Goal: Information Seeking & Learning: Understand process/instructions

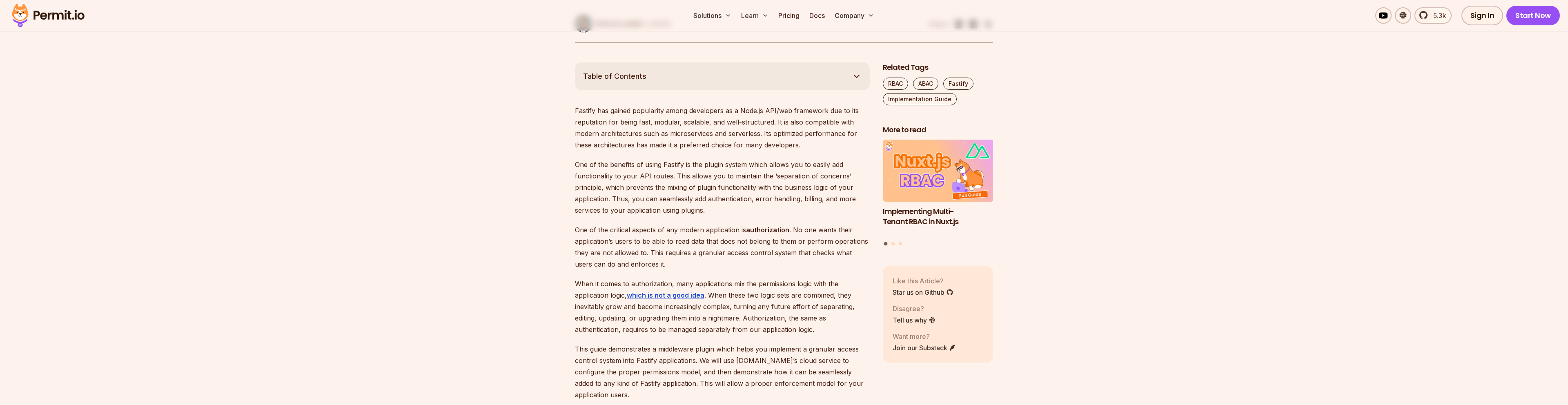
scroll to position [444, 0]
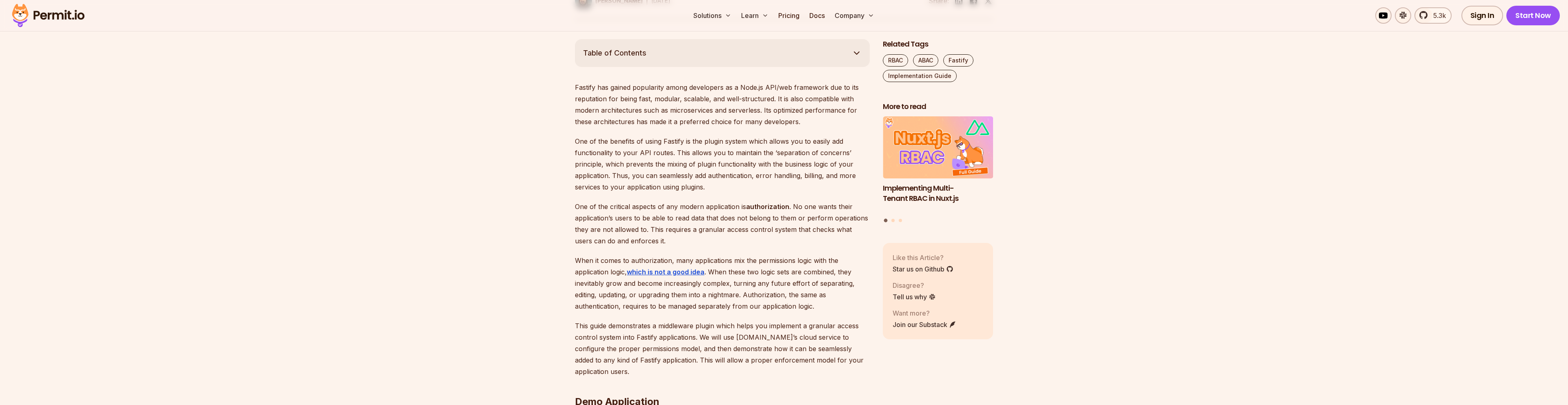
click at [675, 118] on p "Fastify has gained popularity among developers as a Node.js API/web framework d…" at bounding box center [722, 104] width 295 height 46
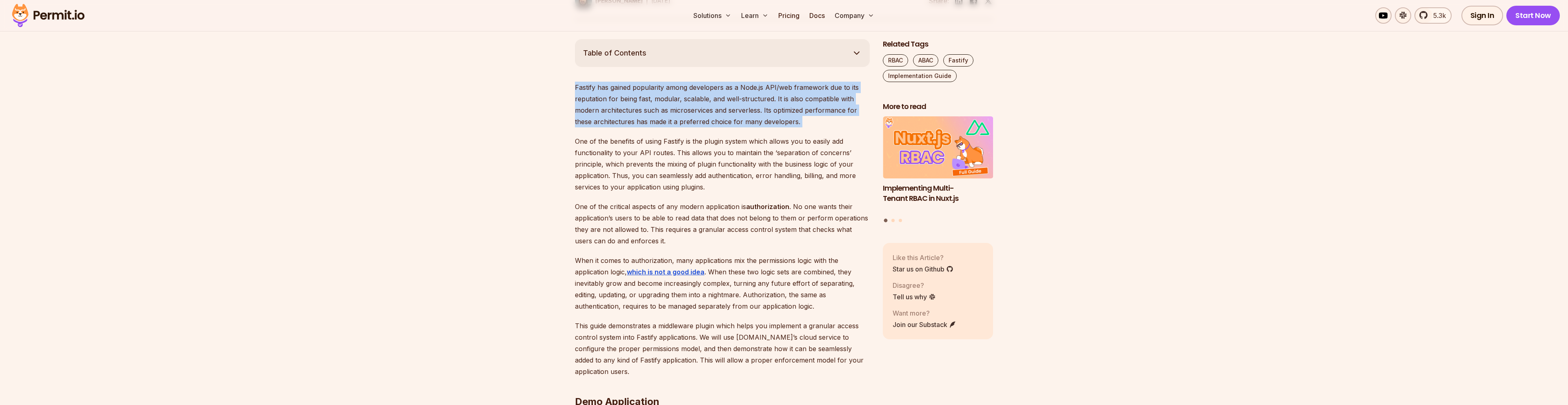
click at [675, 118] on p "Fastify has gained popularity among developers as a Node.js API/web framework d…" at bounding box center [722, 104] width 295 height 46
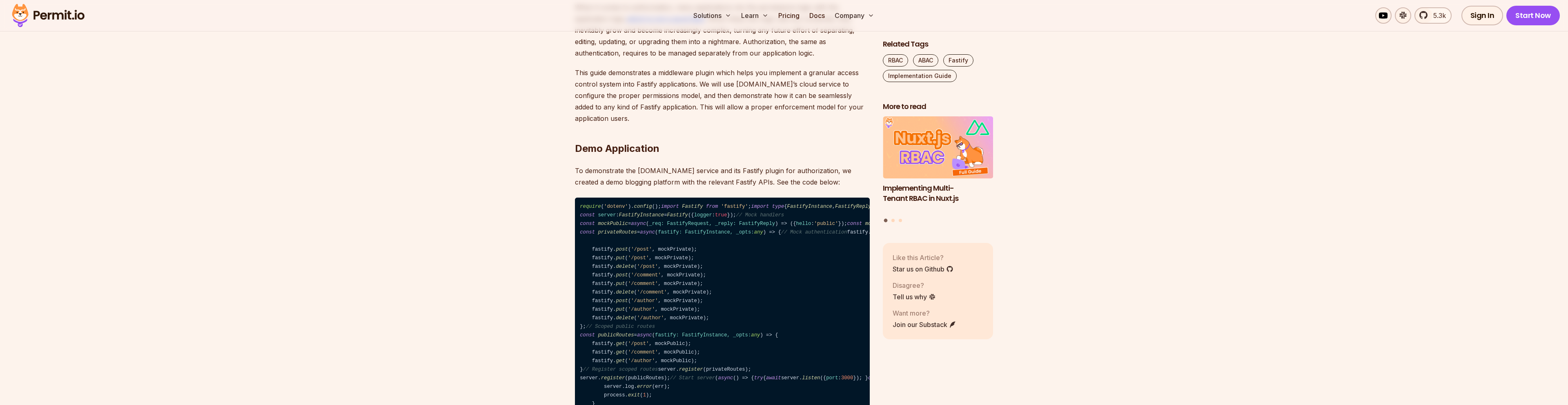
scroll to position [812, 0]
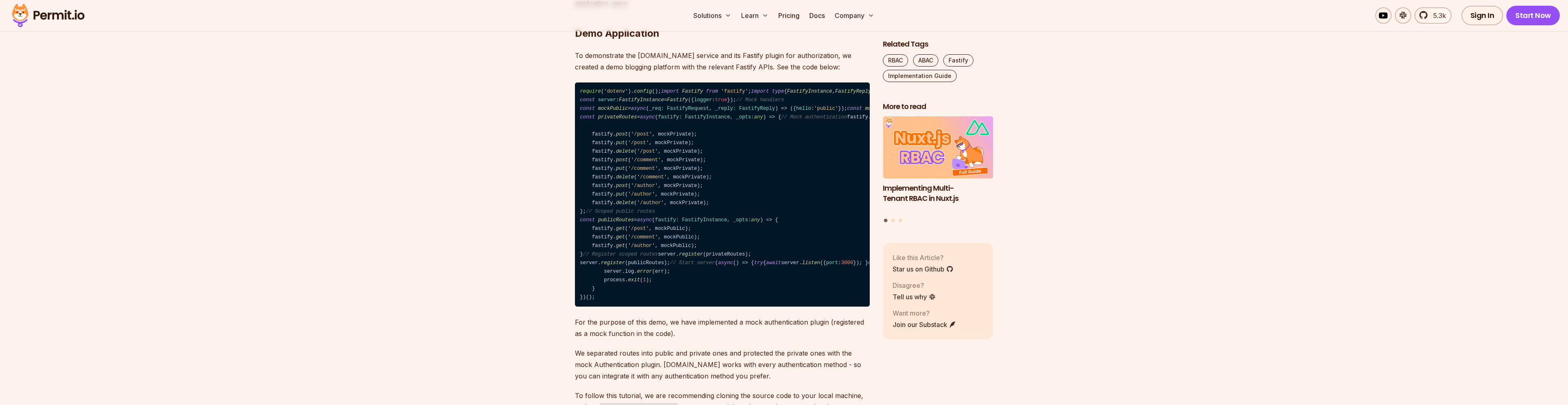
click at [688, 103] on span "Fastify" at bounding box center [677, 100] width 21 height 6
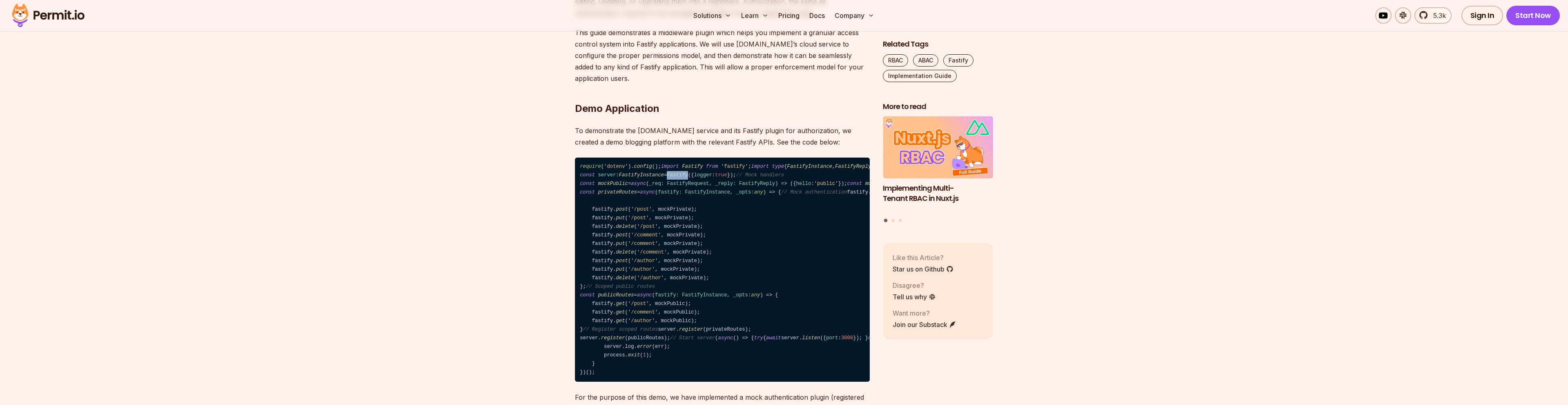
scroll to position [732, 0]
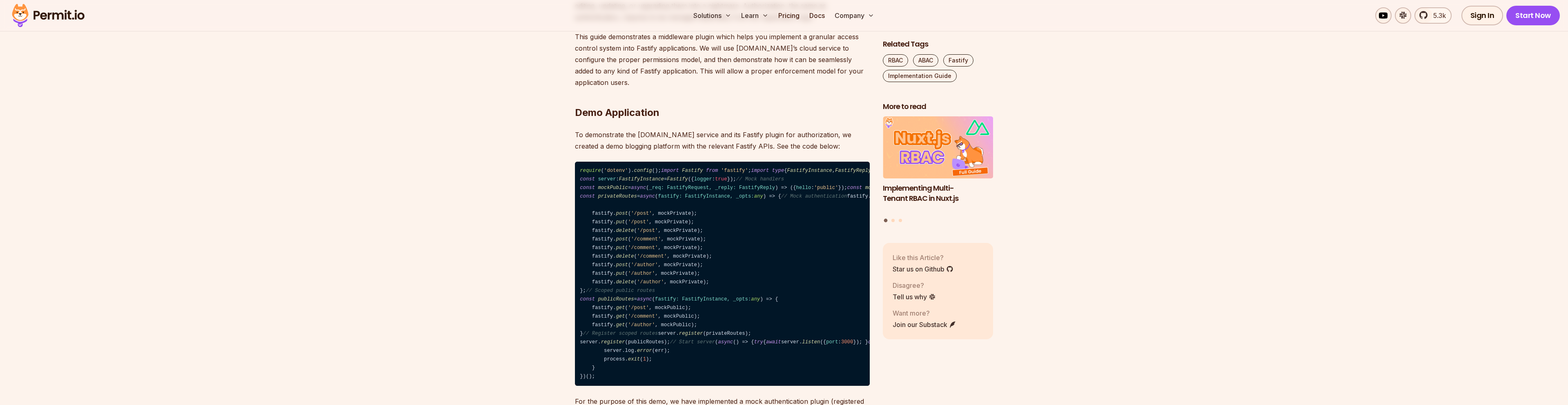
click at [727, 129] on p "To demonstrate the [DOMAIN_NAME] service and its Fastify plugin for authorizati…" at bounding box center [722, 141] width 295 height 23
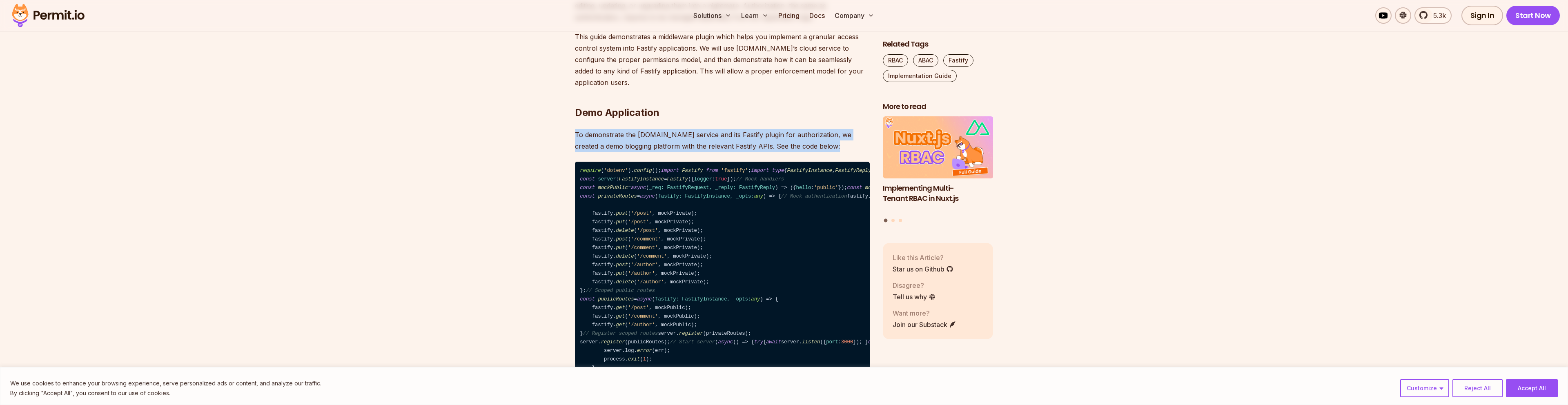
click at [727, 129] on p "To demonstrate the [DOMAIN_NAME] service and its Fastify plugin for authorizati…" at bounding box center [722, 141] width 295 height 23
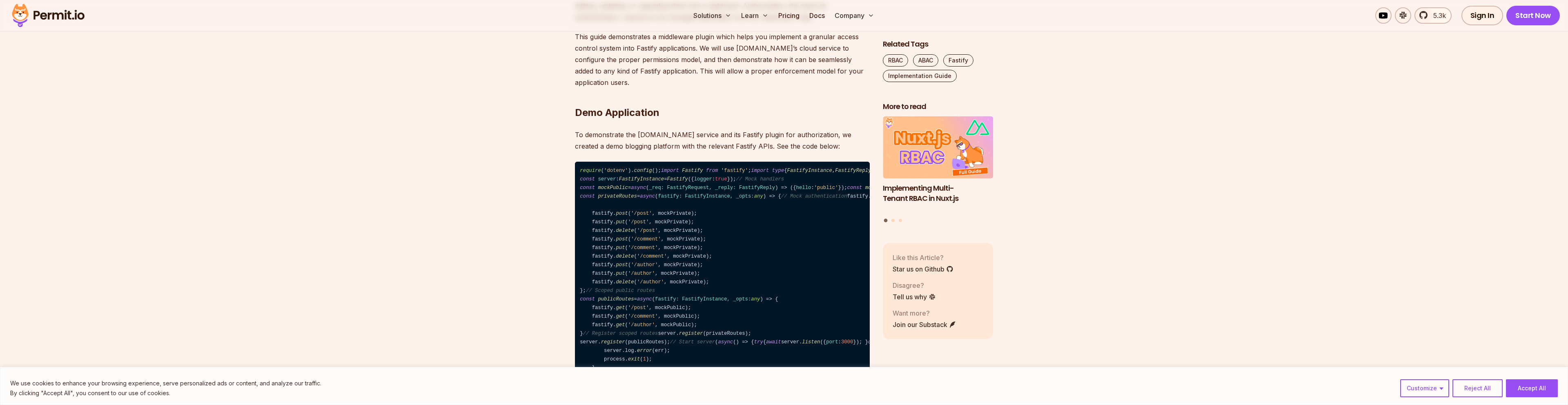
click at [756, 66] on p "This guide demonstrates a middleware plugin which helps you implement a granula…" at bounding box center [722, 59] width 295 height 57
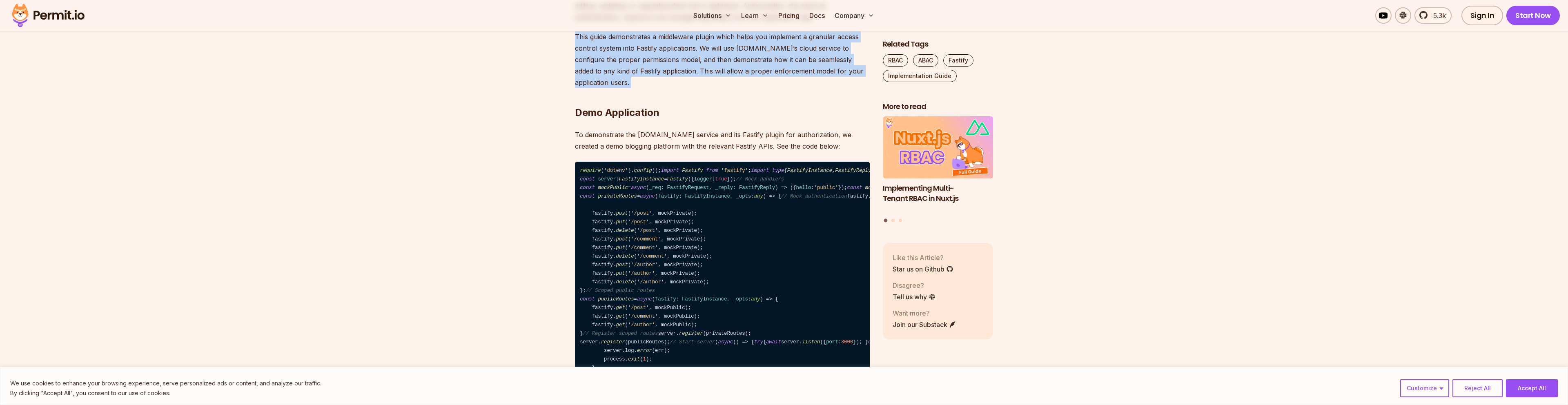
click at [756, 66] on p "This guide demonstrates a middleware plugin which helps you implement a granula…" at bounding box center [722, 59] width 295 height 57
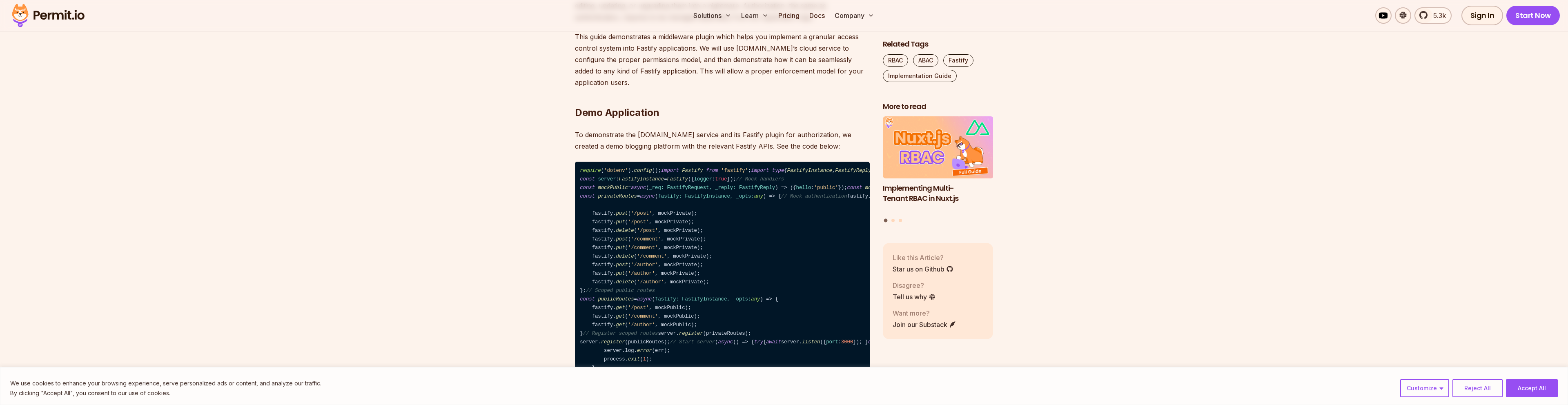
click at [729, 96] on h2 "Demo Application" at bounding box center [722, 97] width 295 height 46
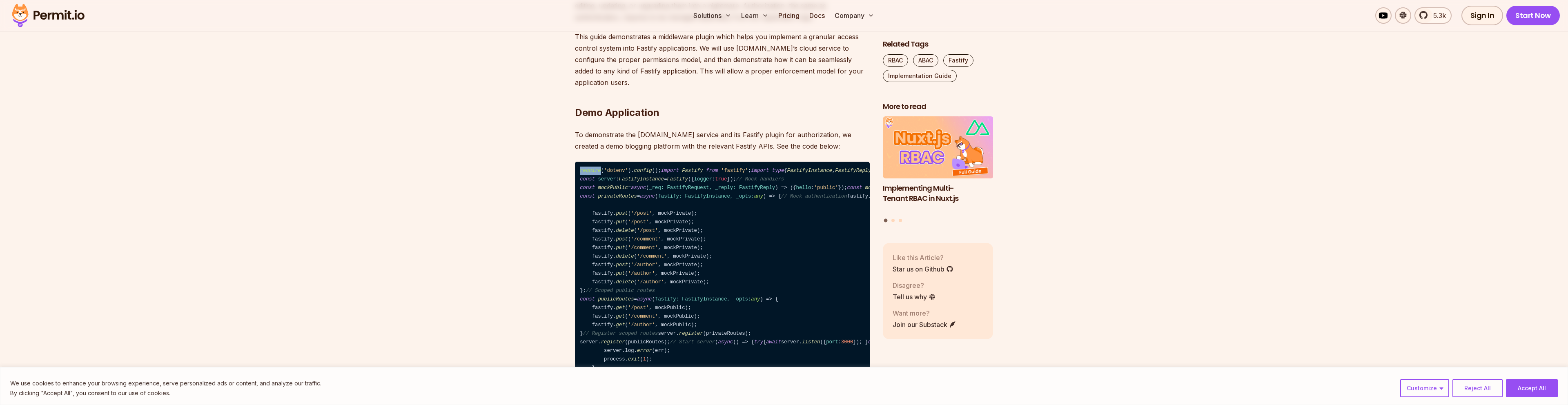
click at [747, 136] on p "To demonstrate the [DOMAIN_NAME] service and its Fastify plugin for authorizati…" at bounding box center [722, 141] width 295 height 23
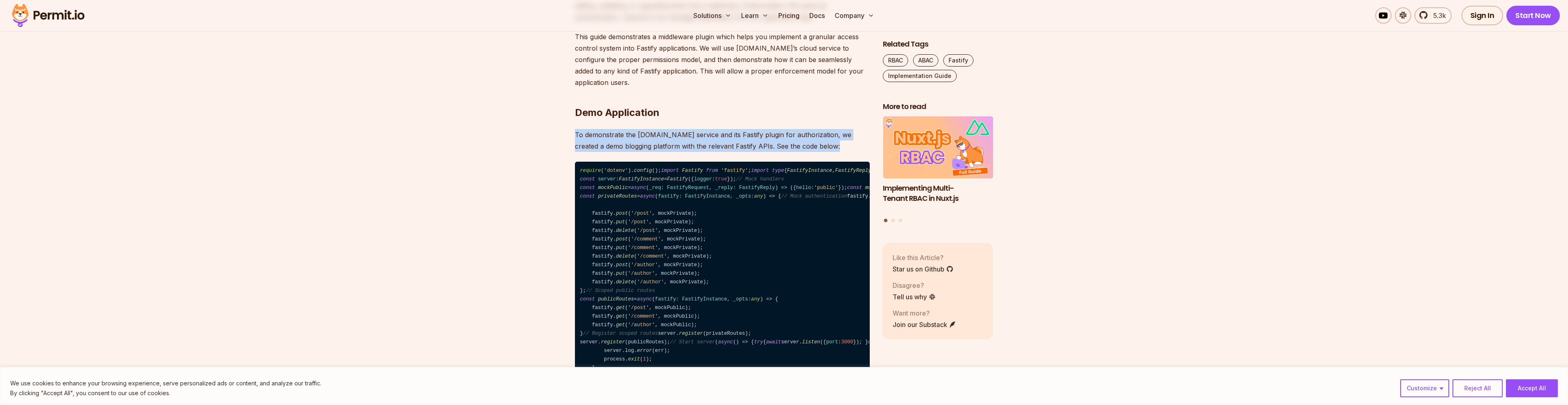
click at [747, 136] on p "To demonstrate the [DOMAIN_NAME] service and its Fastify plugin for authorizati…" at bounding box center [722, 141] width 295 height 23
click at [722, 132] on p "To demonstrate the [DOMAIN_NAME] service and its Fastify plugin for authorizati…" at bounding box center [722, 141] width 295 height 23
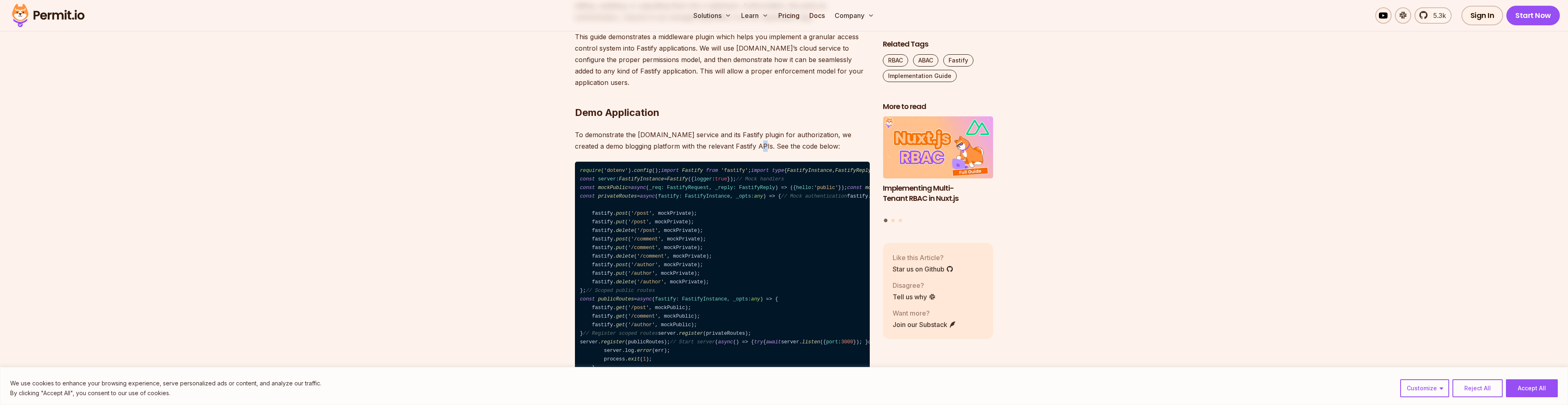
click at [722, 132] on p "To demonstrate the [DOMAIN_NAME] service and its Fastify plugin for authorizati…" at bounding box center [722, 141] width 295 height 23
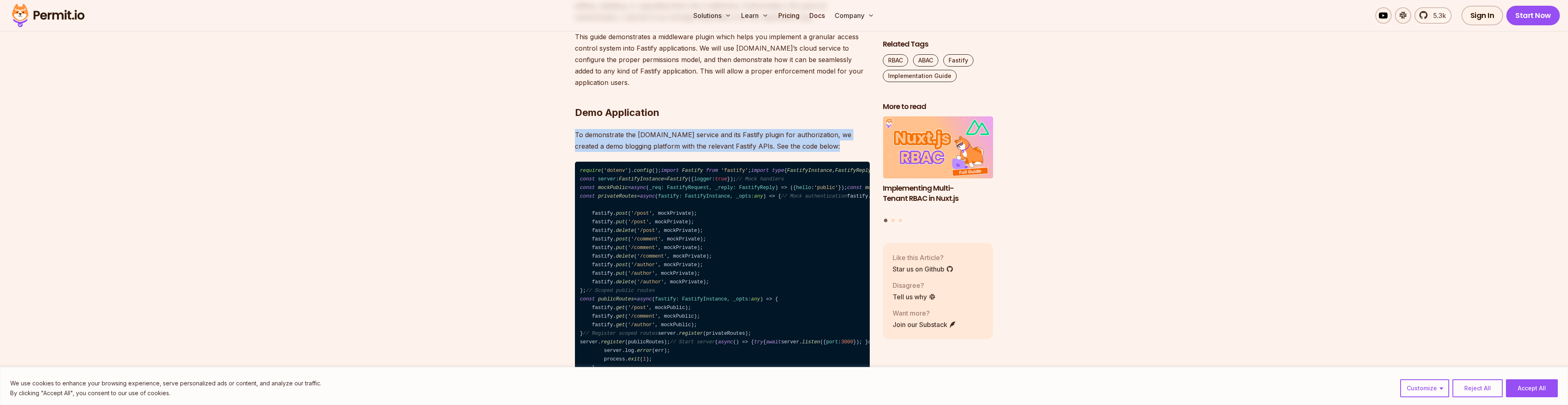
click at [722, 132] on p "To demonstrate the [DOMAIN_NAME] service and its Fastify plugin for authorizati…" at bounding box center [722, 141] width 295 height 23
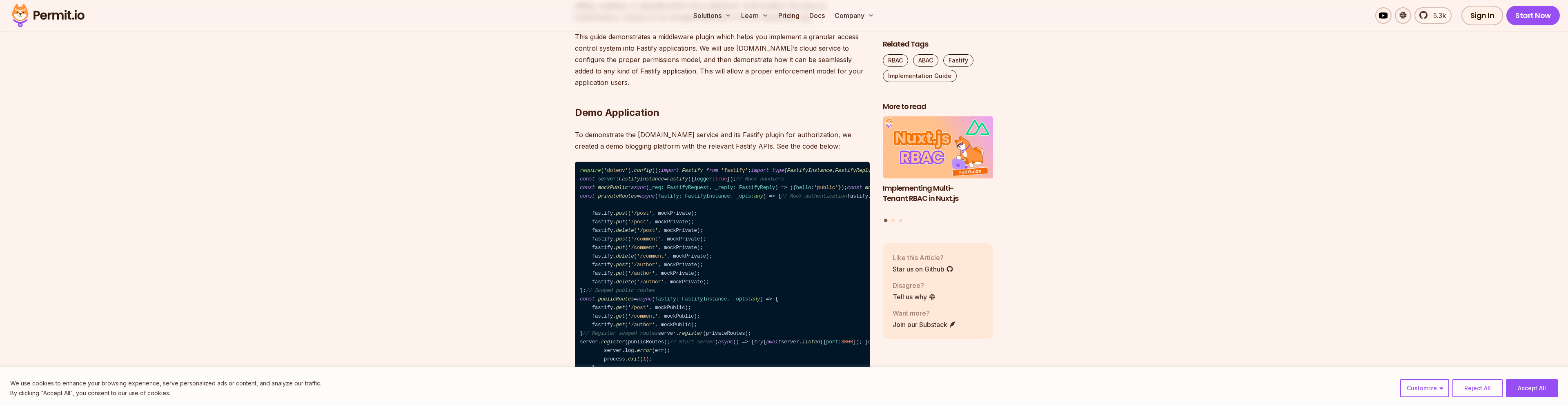
click at [792, 58] on p "This guide demonstrates a middleware plugin which helps you implement a granula…" at bounding box center [722, 59] width 295 height 57
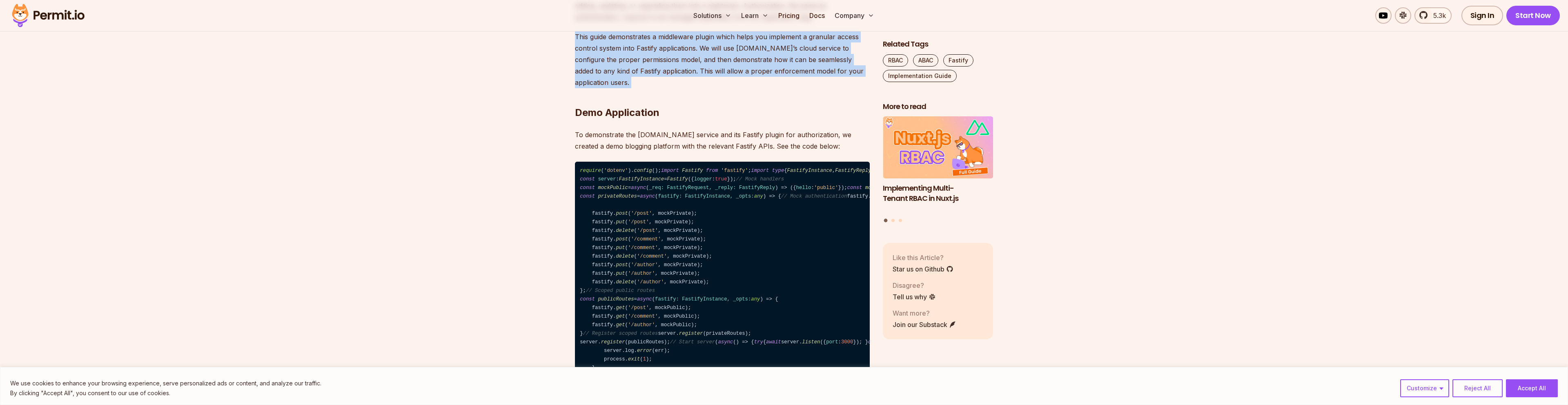
click at [792, 58] on p "This guide demonstrates a middleware plugin which helps you implement a granula…" at bounding box center [722, 59] width 295 height 57
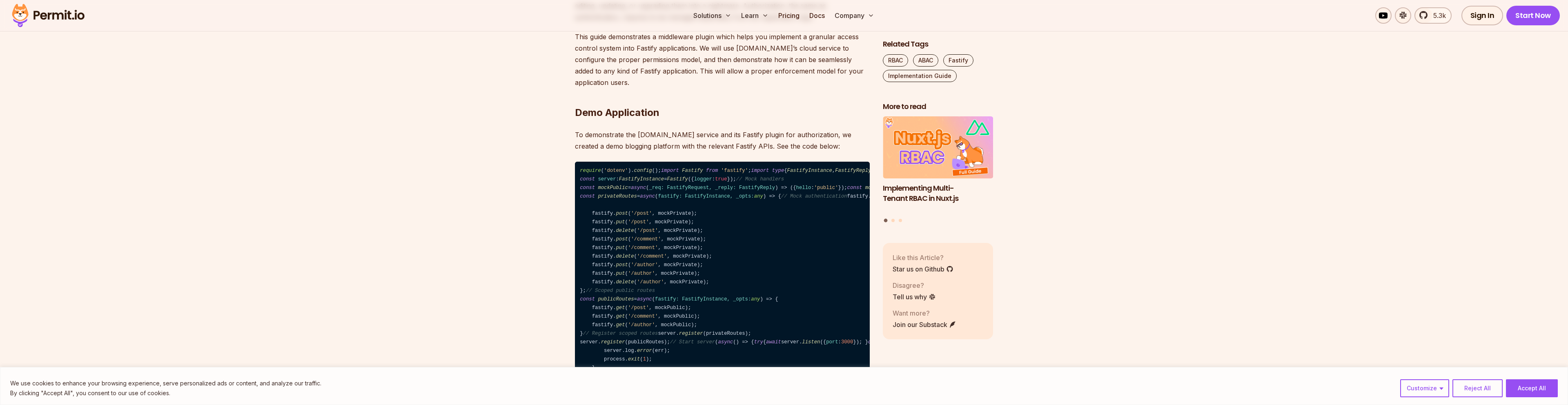
click at [719, 135] on p "To demonstrate the [DOMAIN_NAME] service and its Fastify plugin for authorizati…" at bounding box center [722, 141] width 295 height 23
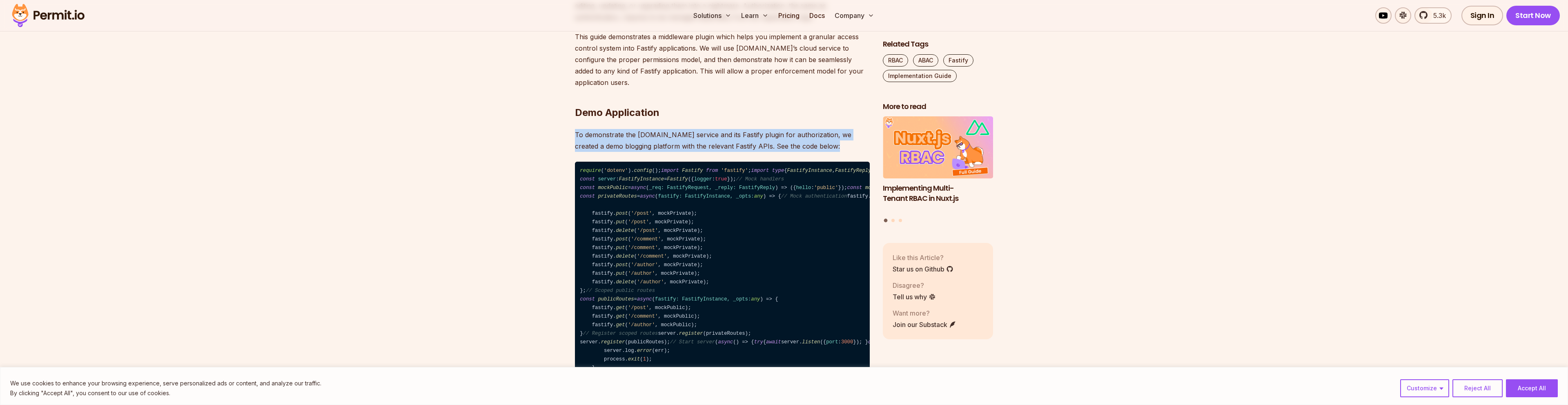
click at [719, 135] on p "To demonstrate the [DOMAIN_NAME] service and its Fastify plugin for authorizati…" at bounding box center [722, 141] width 295 height 23
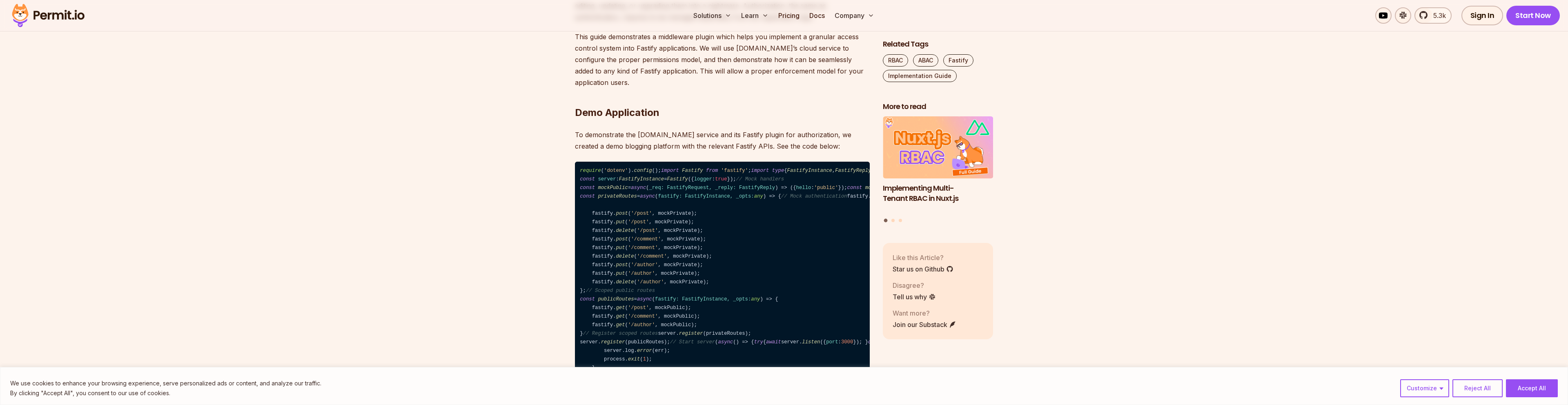
click at [740, 78] on h2 "Demo Application" at bounding box center [722, 97] width 295 height 46
click at [771, 66] on p "This guide demonstrates a middleware plugin which helps you implement a granula…" at bounding box center [722, 59] width 295 height 57
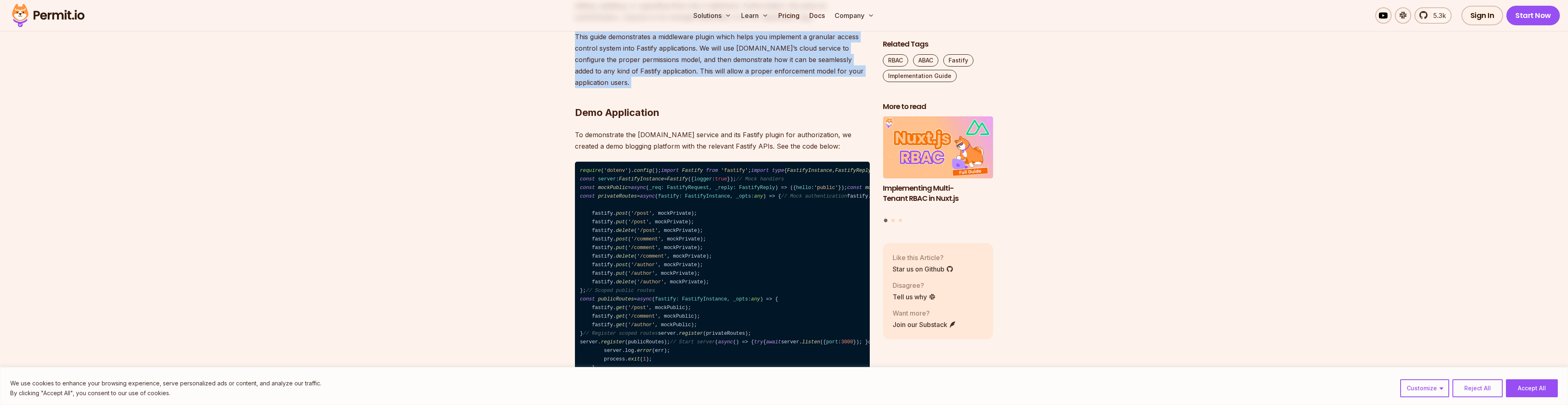
click at [771, 66] on p "This guide demonstrates a middleware plugin which helps you implement a granula…" at bounding box center [722, 59] width 295 height 57
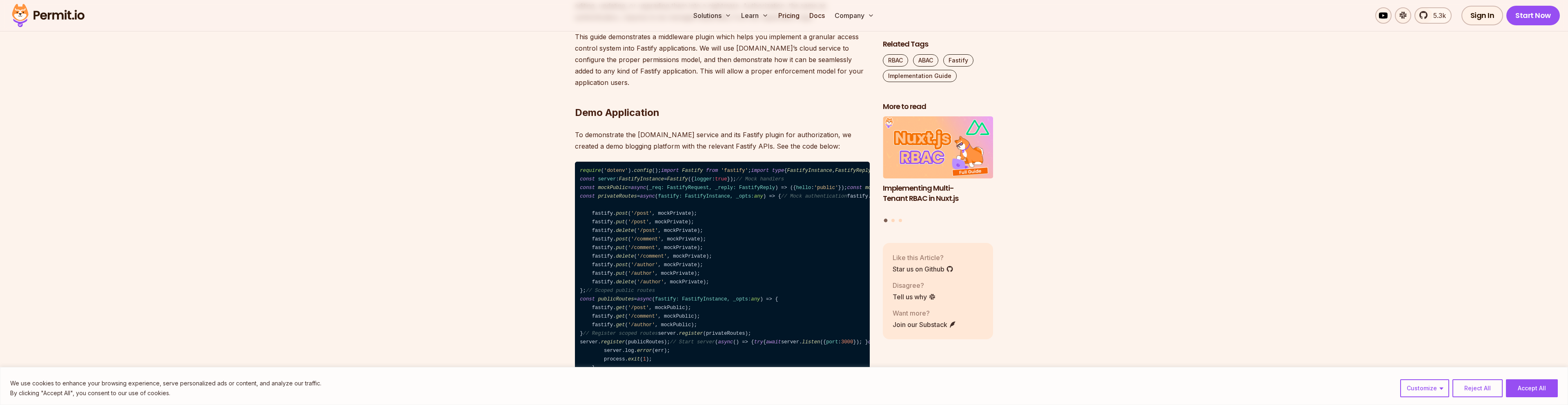
click at [735, 129] on p "To demonstrate the [DOMAIN_NAME] service and its Fastify plugin for authorizati…" at bounding box center [722, 141] width 295 height 23
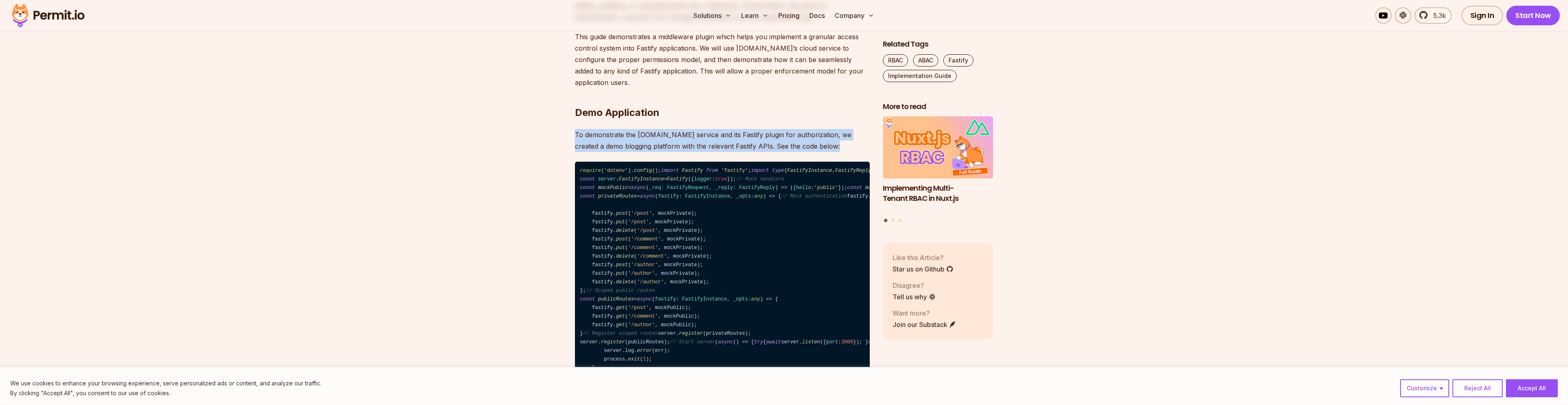
click at [735, 129] on p "To demonstrate the [DOMAIN_NAME] service and its Fastify plugin for authorizati…" at bounding box center [722, 141] width 295 height 23
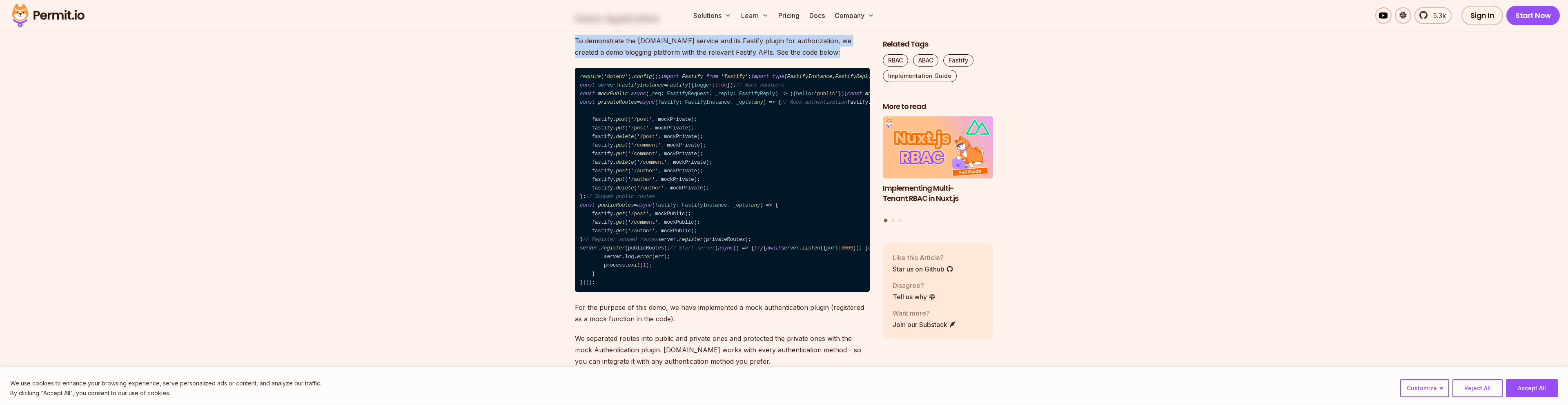
scroll to position [827, 0]
click at [660, 199] on code "require ( 'dotenv' ). config (); import Fastify from 'fastify' ; import type { …" at bounding box center [722, 180] width 295 height 225
click at [625, 163] on code "require ( 'dotenv' ). config (); import Fastify from 'fastify' ; import type { …" at bounding box center [722, 180] width 295 height 225
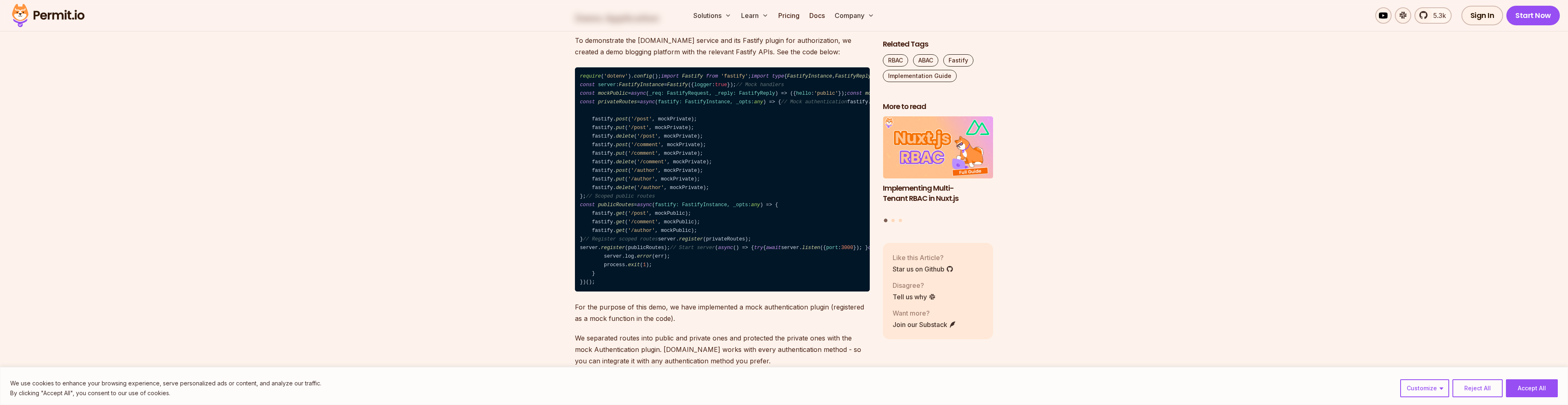
click at [705, 159] on code "require ( 'dotenv' ). config (); import Fastify from 'fastify' ; import type { …" at bounding box center [722, 180] width 295 height 225
click at [659, 194] on code "require ( 'dotenv' ). config (); import Fastify from 'fastify' ; import type { …" at bounding box center [722, 180] width 295 height 225
click at [662, 204] on code "require ( 'dotenv' ). config (); import Fastify from 'fastify' ; import type { …" at bounding box center [722, 180] width 295 height 225
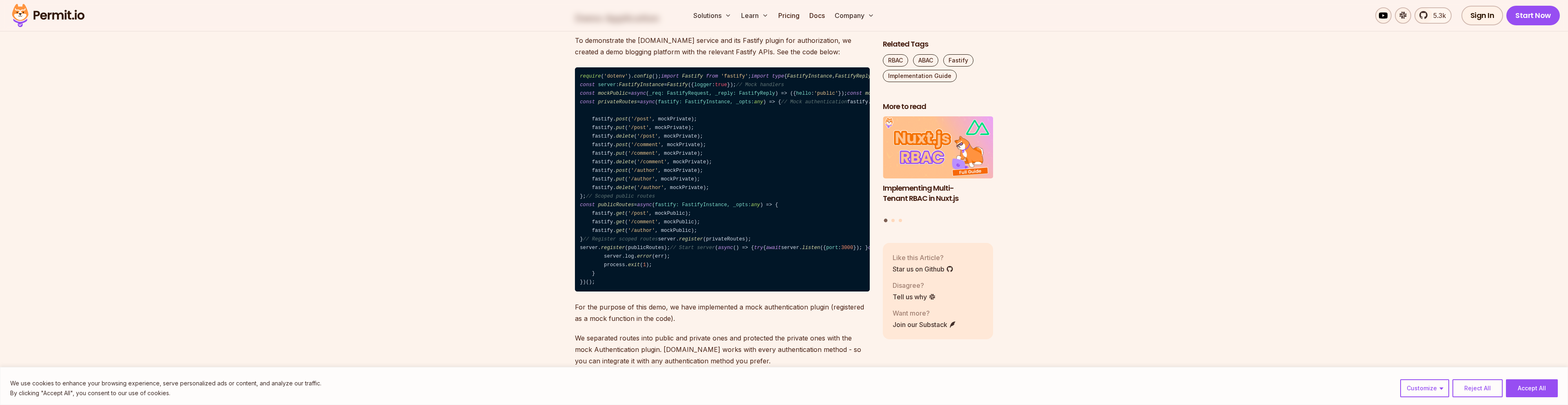
click at [662, 204] on code "require ( 'dotenv' ). config (); import Fastify from 'fastify' ; import type { …" at bounding box center [722, 180] width 295 height 225
click at [674, 211] on code "require ( 'dotenv' ). config (); import Fastify from 'fastify' ; import type { …" at bounding box center [722, 180] width 295 height 225
click at [688, 105] on span "fastify: FastifyInstance, _opts: any" at bounding box center [710, 103] width 105 height 6
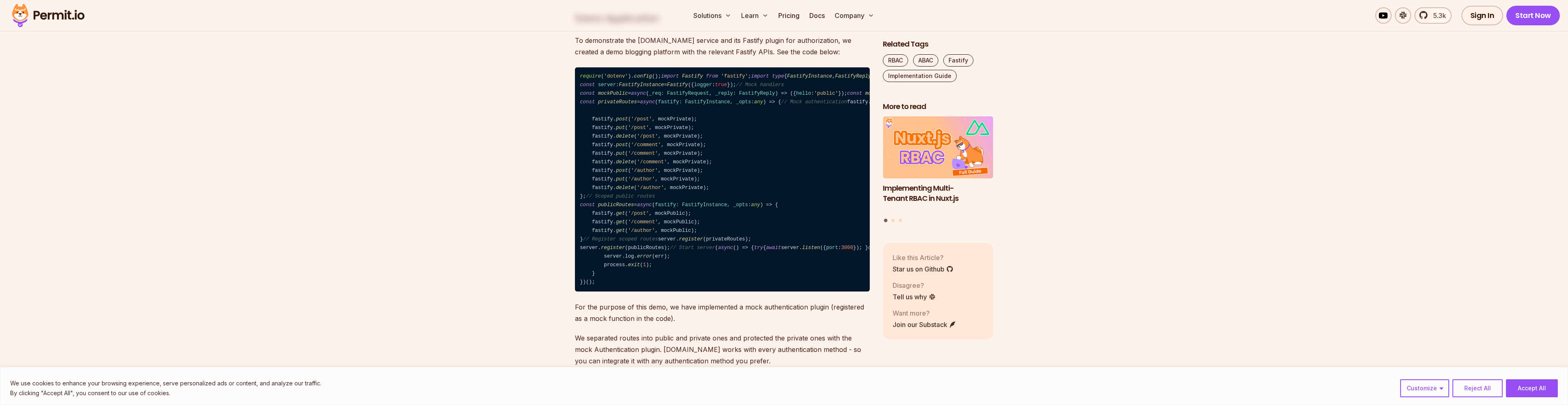
click at [710, 229] on code "require ( 'dotenv' ). config (); import Fastify from 'fastify' ; import type { …" at bounding box center [722, 180] width 295 height 225
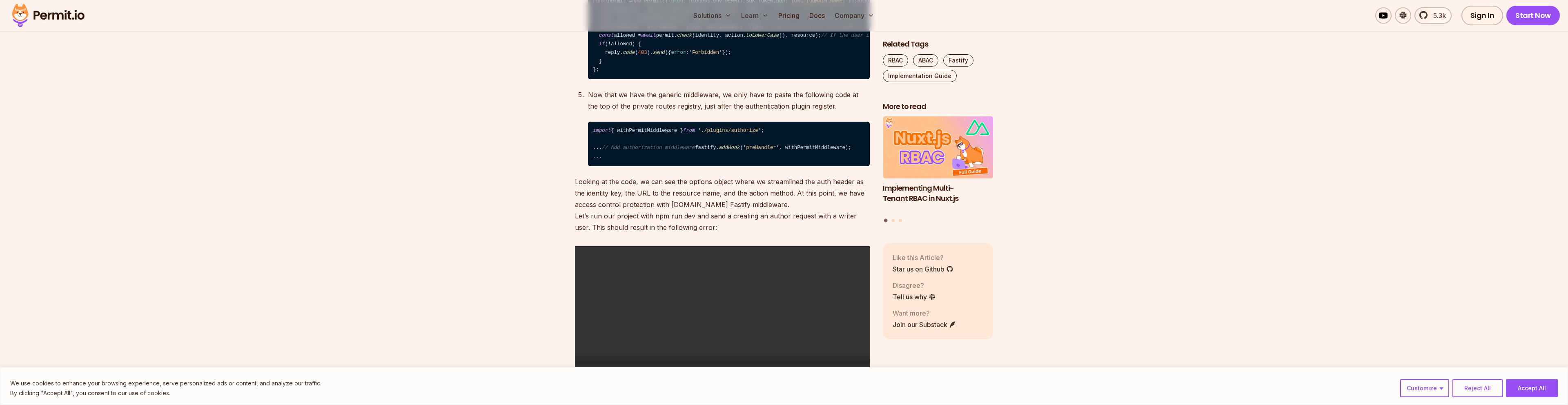
scroll to position [3075, 0]
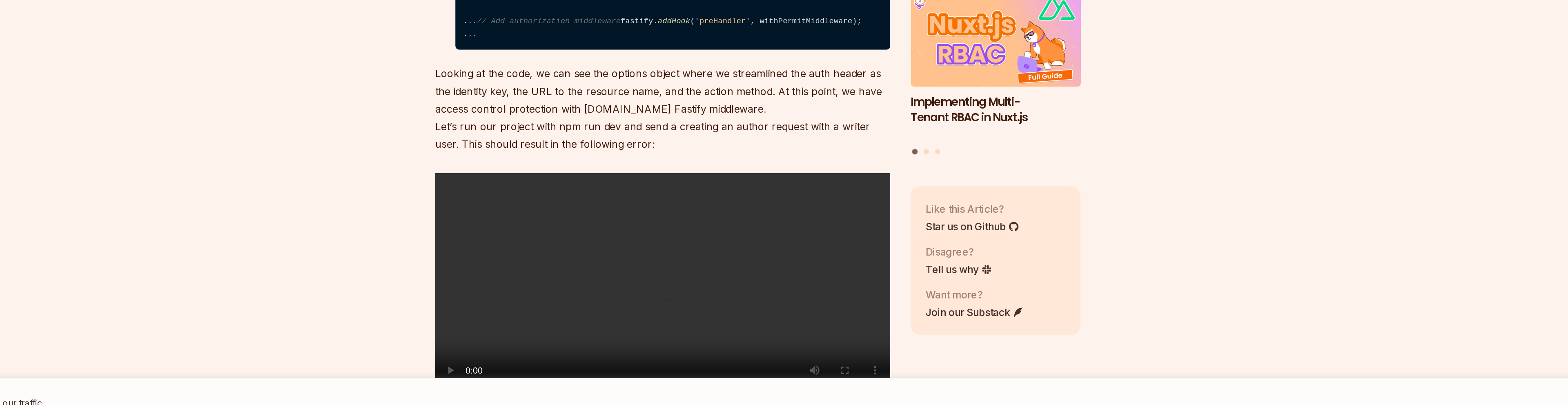
click at [741, 68] on code "import type { FastifyReply , FastifyRequest , HookHandlerDoneFunction } from 'f…" at bounding box center [729, 20] width 282 height 96
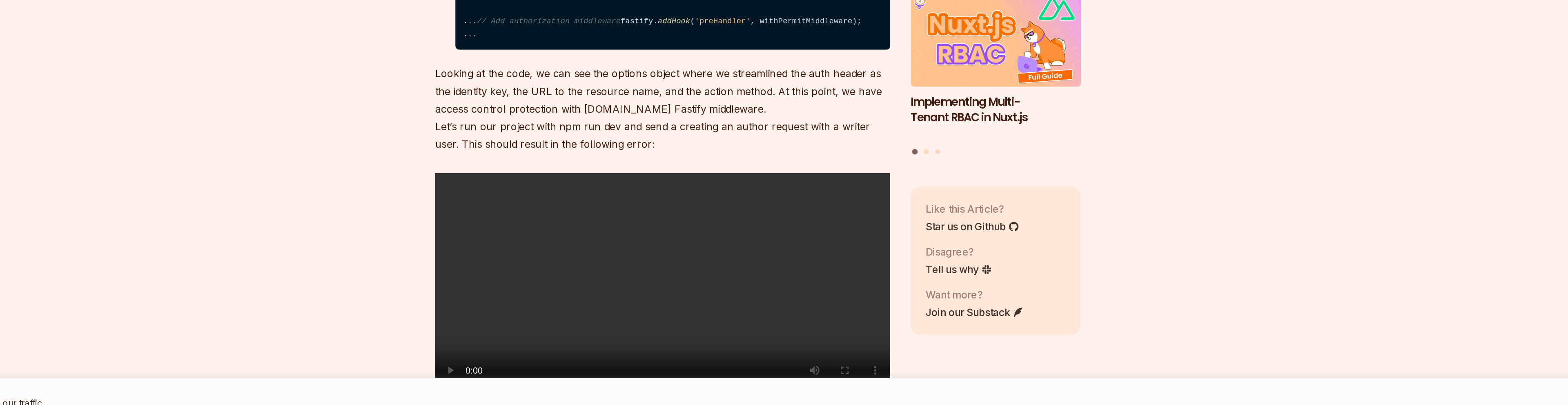
click at [741, 68] on code "import type { FastifyReply , FastifyRequest , HookHandlerDoneFunction } from 'f…" at bounding box center [729, 20] width 282 height 96
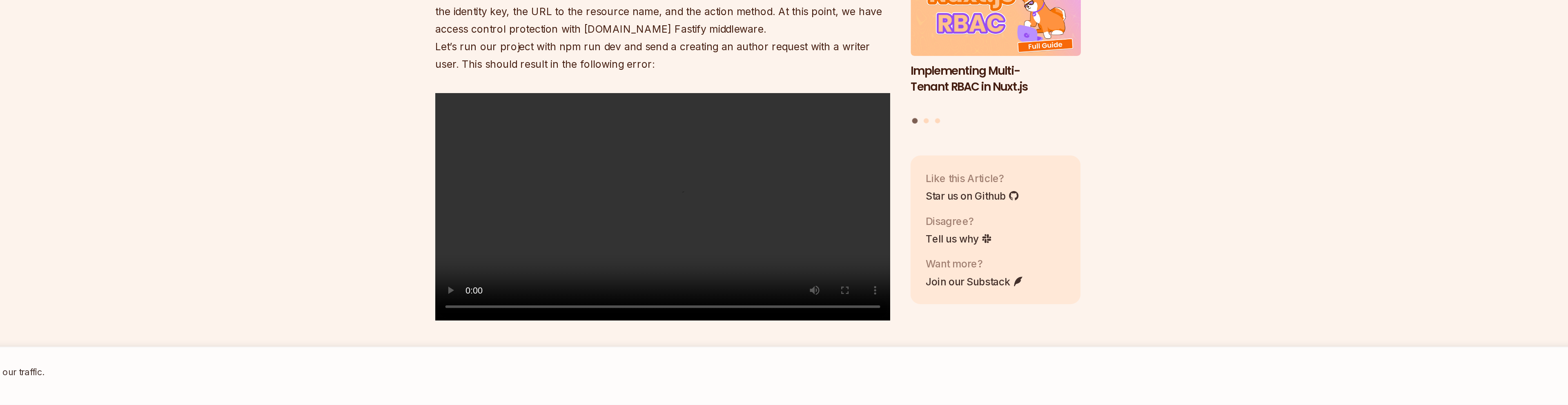
scroll to position [3113, 0]
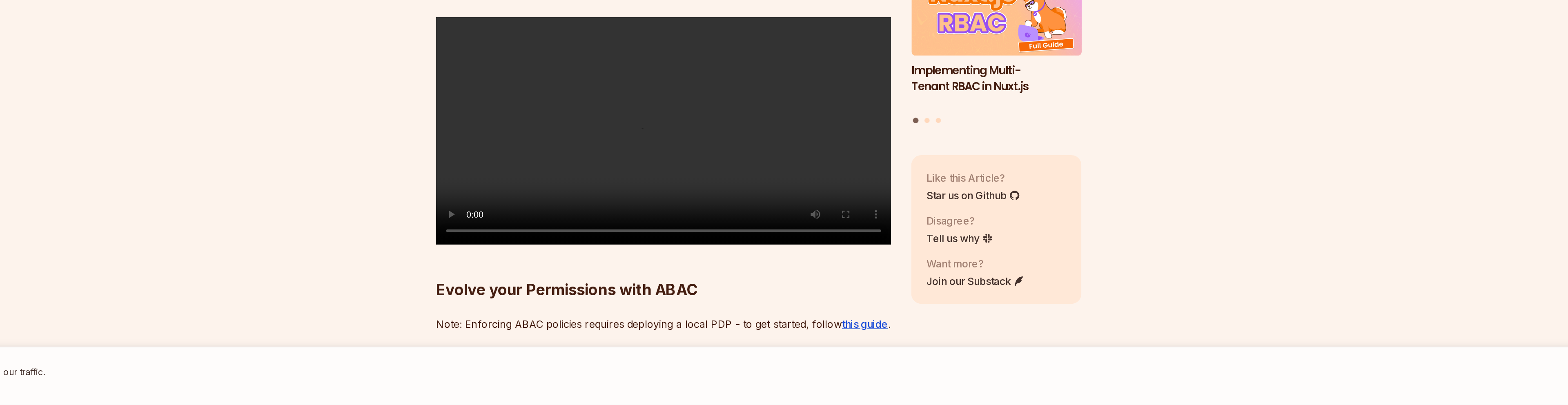
scroll to position [3159, 0]
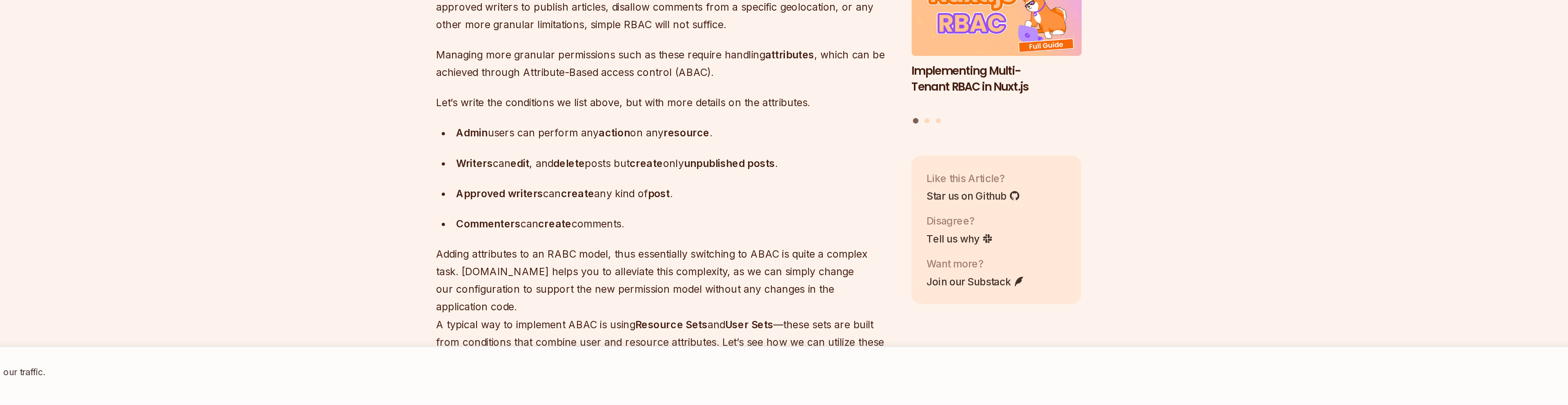
scroll to position [3426, 0]
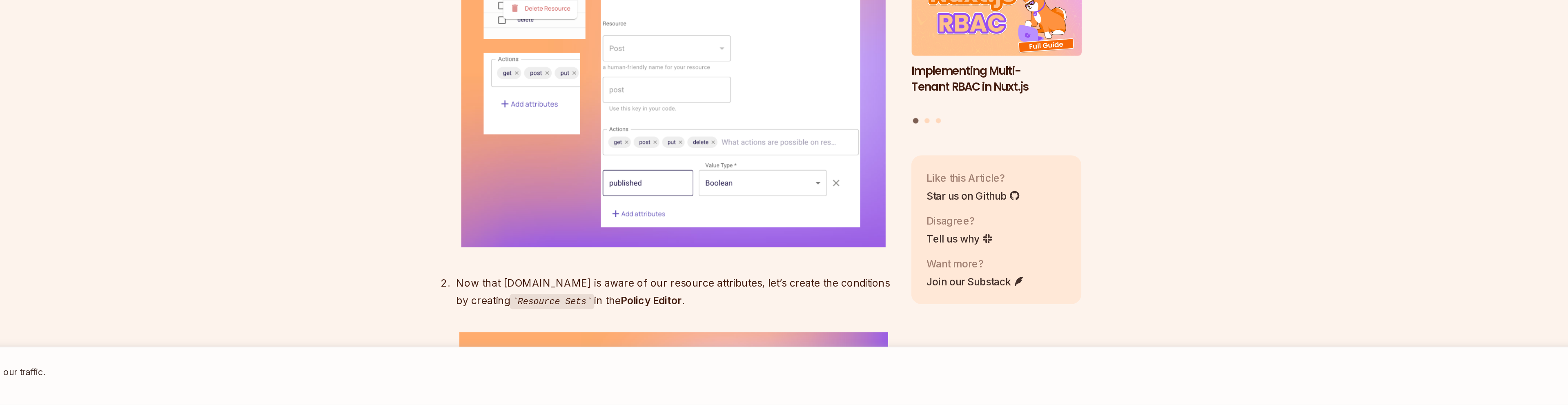
scroll to position [3764, 0]
